Goal: Task Accomplishment & Management: Manage account settings

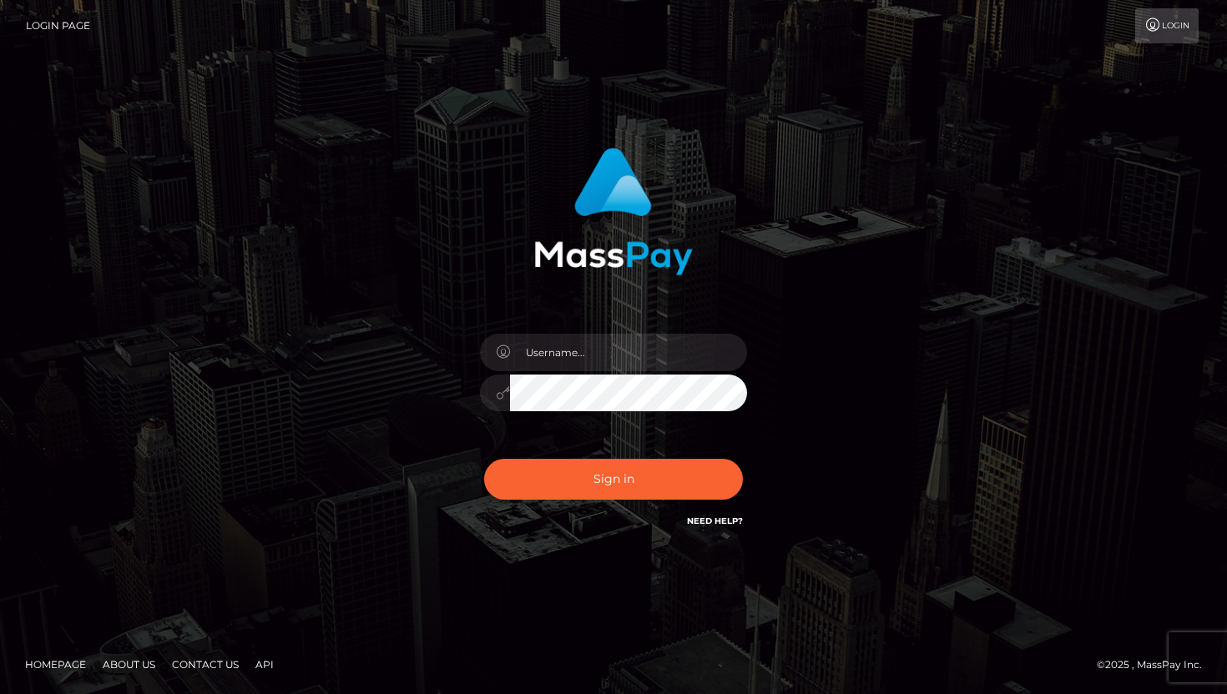
click at [526, 315] on div "Sign in" at bounding box center [614, 339] width 438 height 408
click at [532, 352] on input "text" at bounding box center [628, 353] width 237 height 38
type input "[EMAIL_ADDRESS][DOMAIN_NAME]"
click at [331, 381] on div "[EMAIL_ADDRESS][DOMAIN_NAME]" at bounding box center [613, 347] width 951 height 425
click at [472, 398] on div "[EMAIL_ADDRESS][DOMAIN_NAME]" at bounding box center [613, 385] width 292 height 128
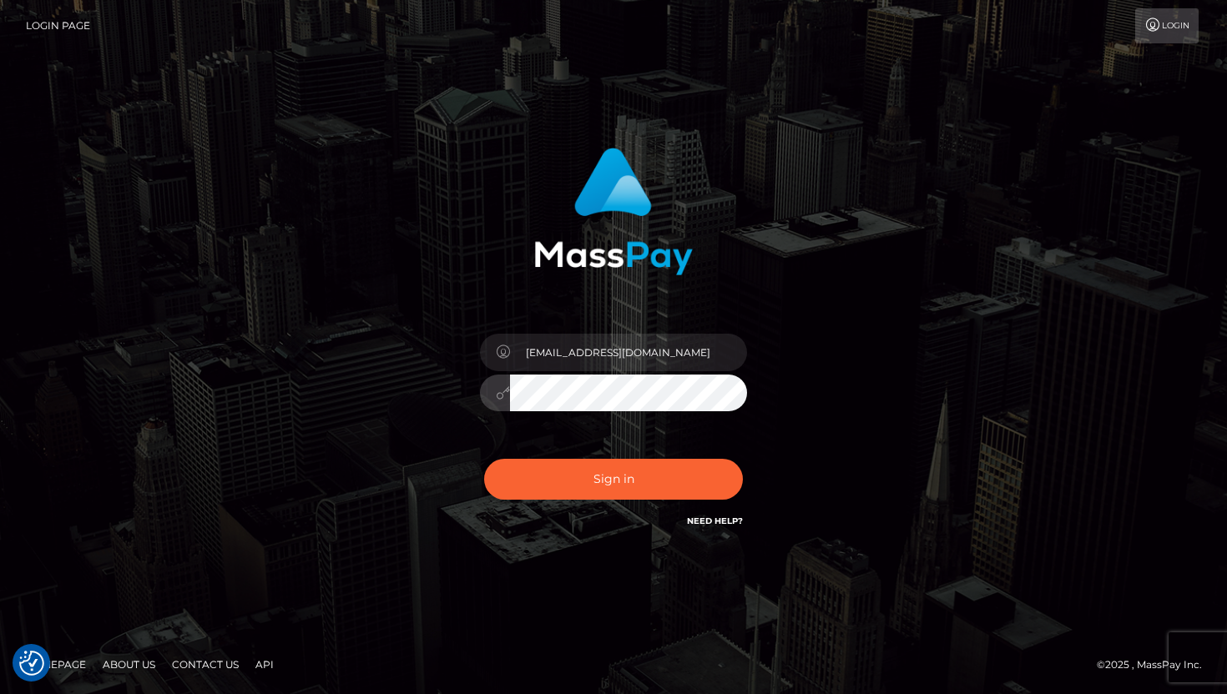
click at [484, 459] on button "Sign in" at bounding box center [613, 479] width 259 height 41
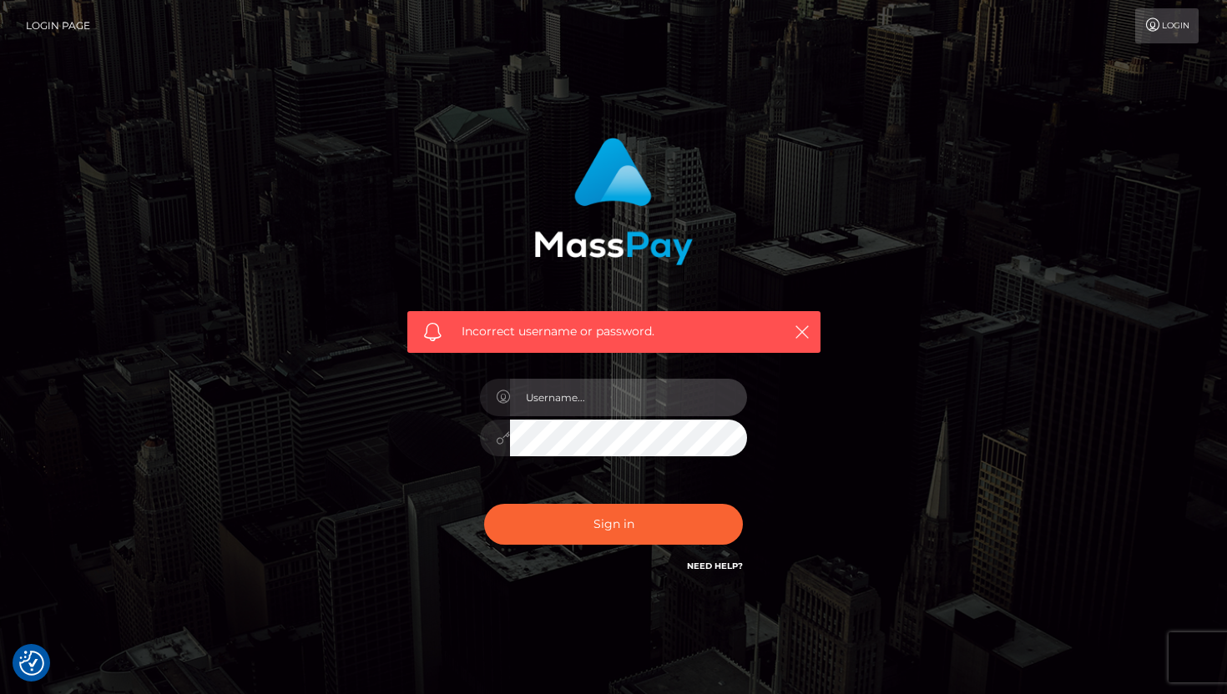
click at [562, 414] on input "text" at bounding box center [628, 398] width 237 height 38
type input "[EMAIL_ADDRESS][DOMAIN_NAME]"
click at [484, 504] on button "Sign in" at bounding box center [613, 524] width 259 height 41
click at [593, 406] on input "text" at bounding box center [628, 398] width 237 height 38
type input "[EMAIL_ADDRESS][DOMAIN_NAME]"
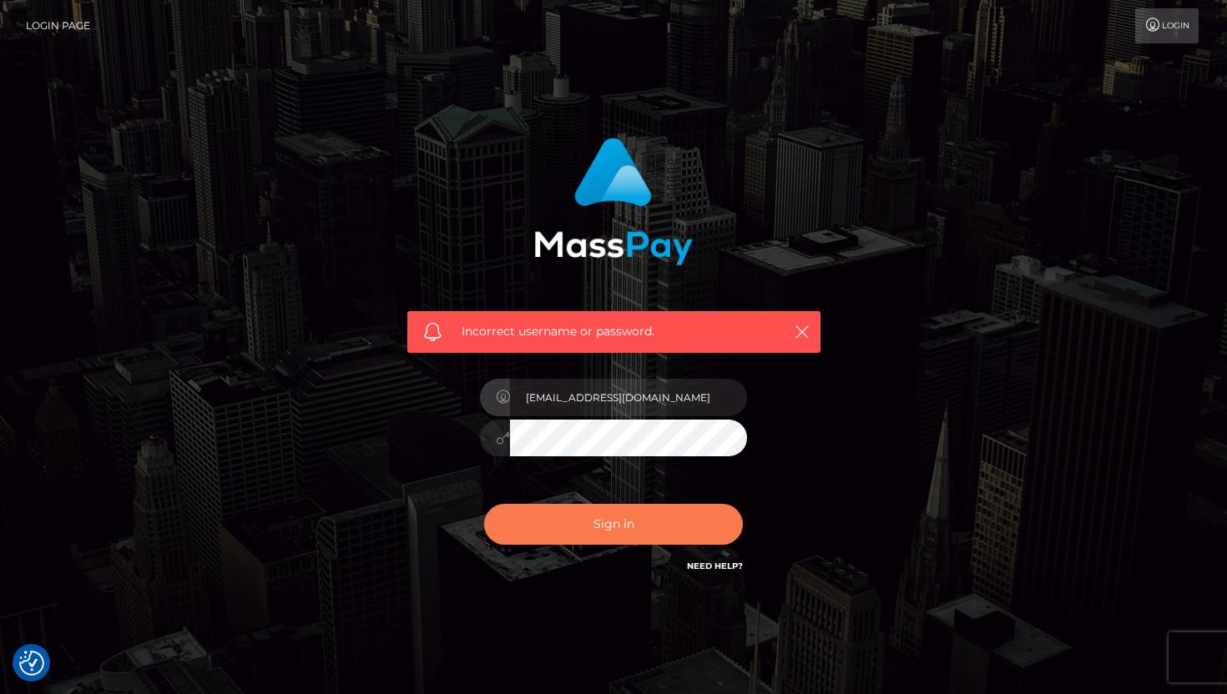
click at [599, 522] on button "Sign in" at bounding box center [613, 524] width 259 height 41
